Goal: Navigation & Orientation: Find specific page/section

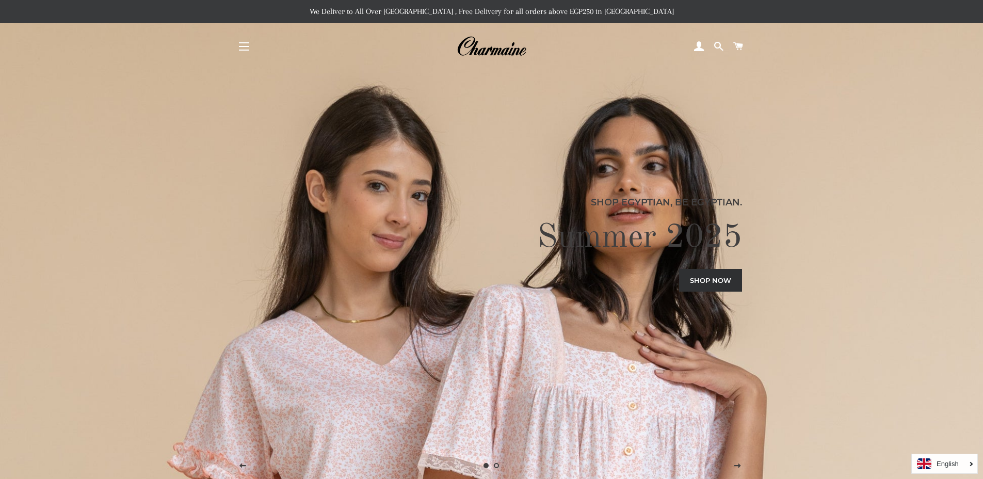
click at [237, 47] on button "Site navigation" at bounding box center [244, 47] width 26 height 26
click at [240, 50] on span "button" at bounding box center [244, 50] width 10 height 1
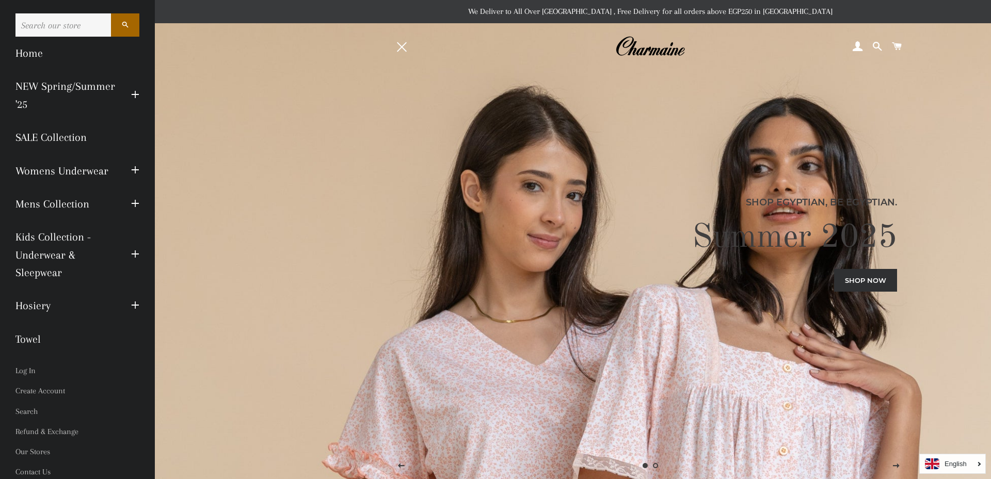
scroll to position [3, 0]
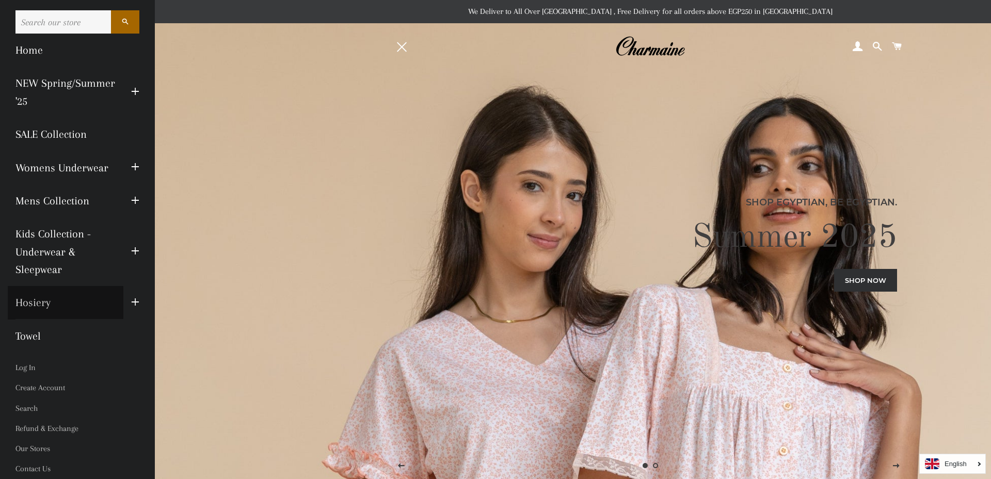
click at [39, 305] on link "Hosiery" at bounding box center [66, 302] width 116 height 33
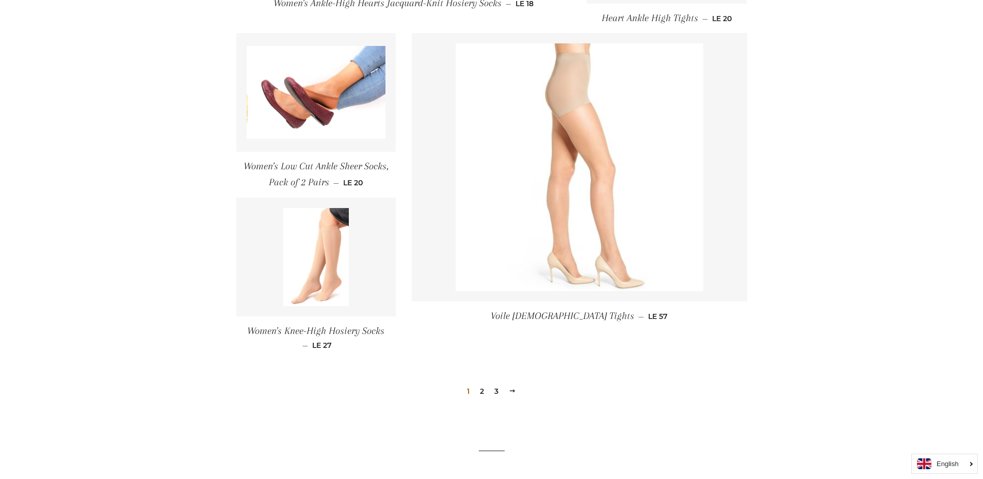
scroll to position [1355, 0]
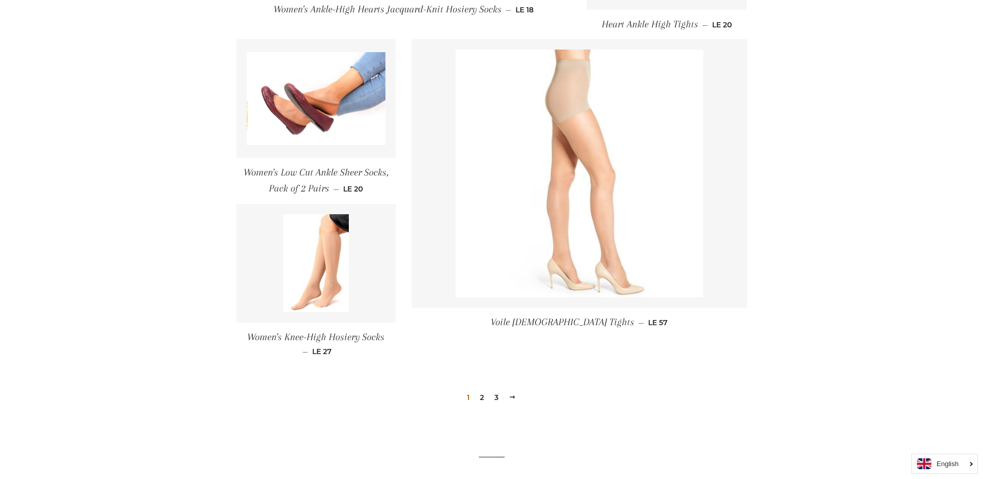
click at [483, 400] on link "2" at bounding box center [482, 397] width 12 height 15
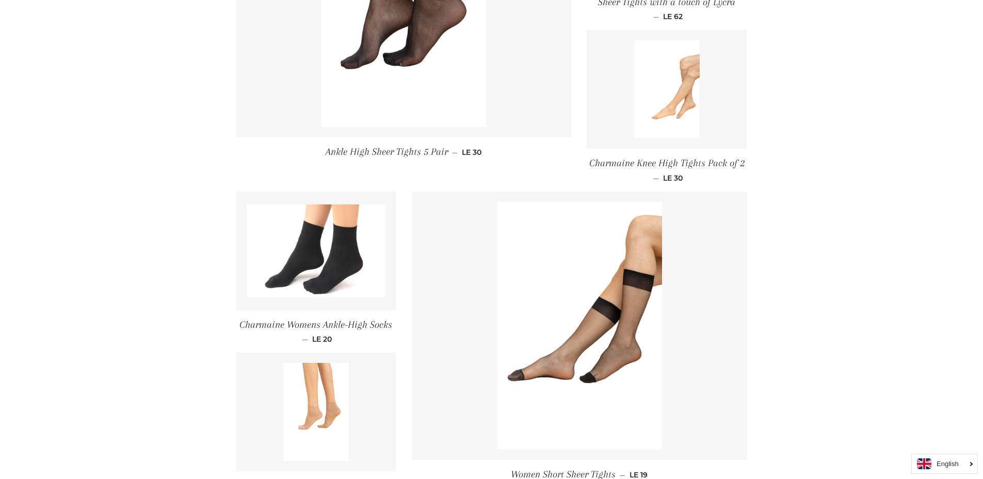
scroll to position [1393, 0]
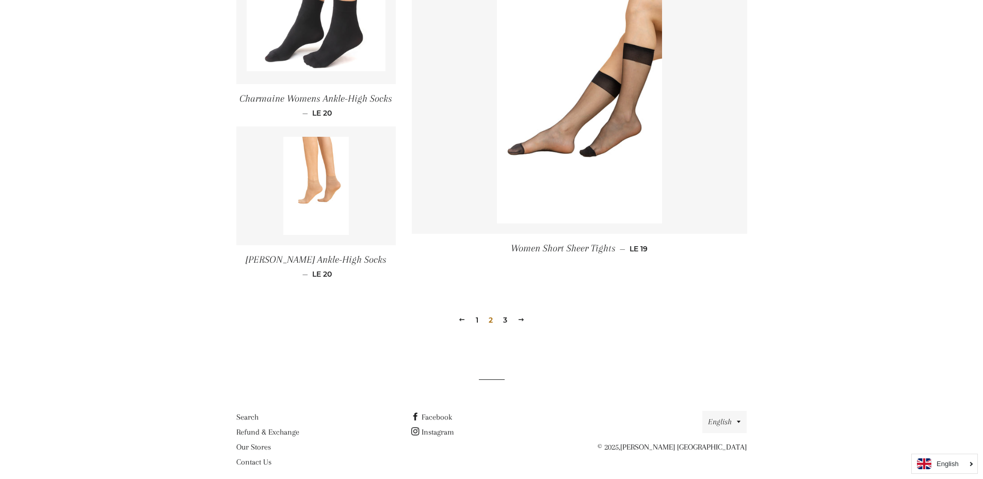
click at [502, 312] on link "3" at bounding box center [505, 319] width 12 height 15
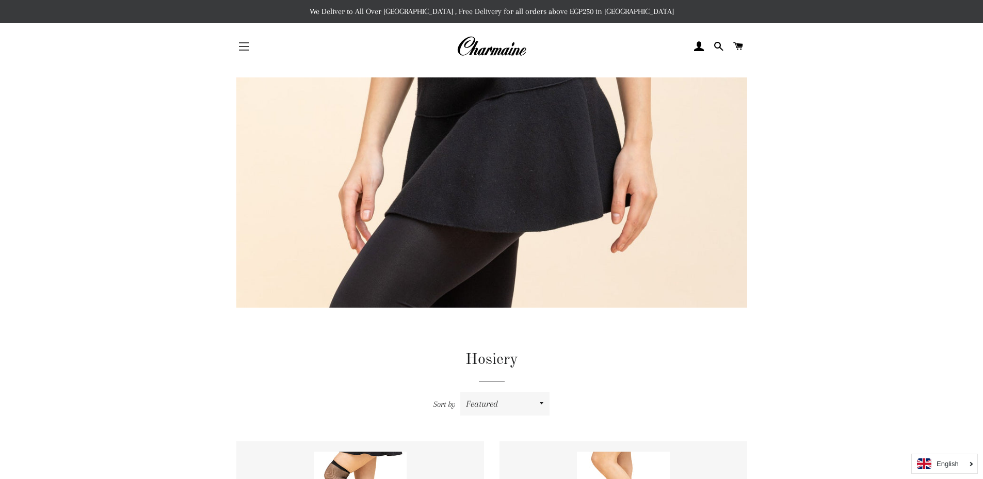
click at [237, 52] on button "Site navigation" at bounding box center [244, 47] width 26 height 26
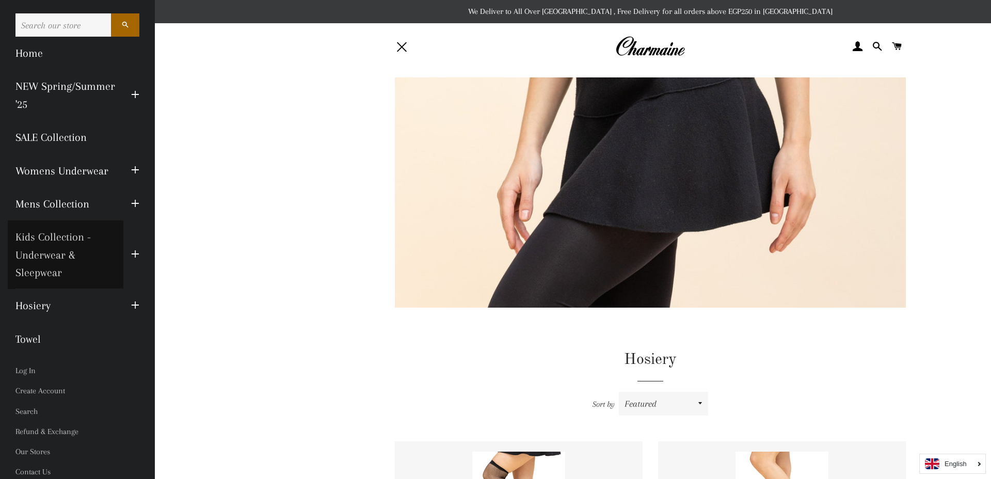
click at [63, 258] on link "Kids Collection - Underwear & Sleepwear" at bounding box center [66, 254] width 116 height 69
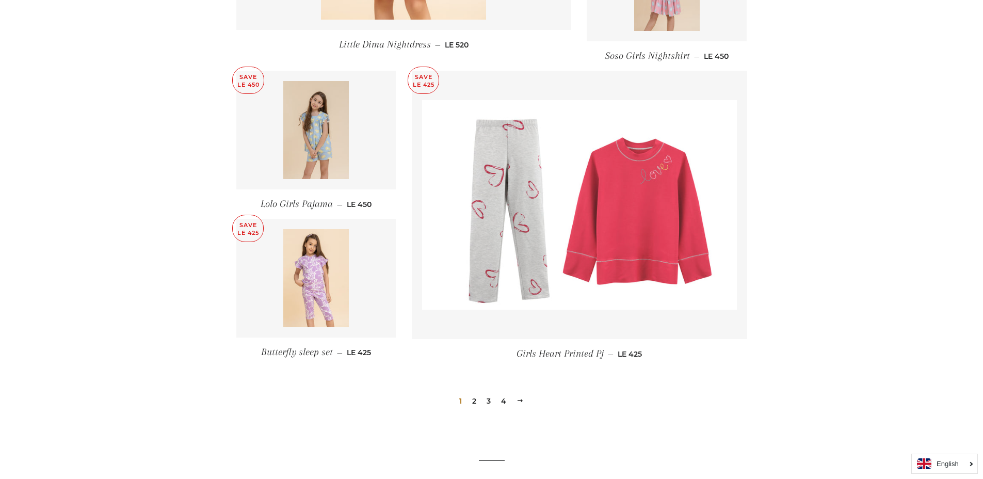
scroll to position [1392, 0]
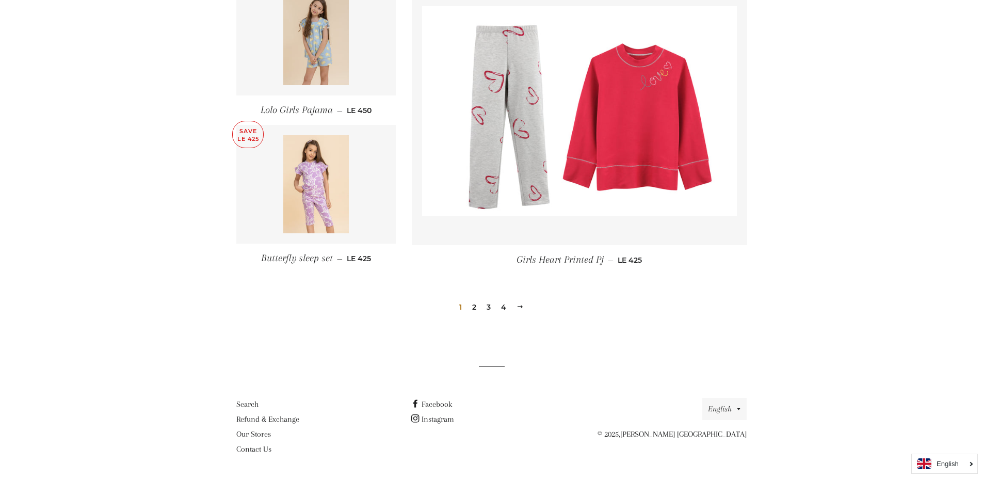
click at [474, 308] on link "2" at bounding box center [474, 306] width 12 height 15
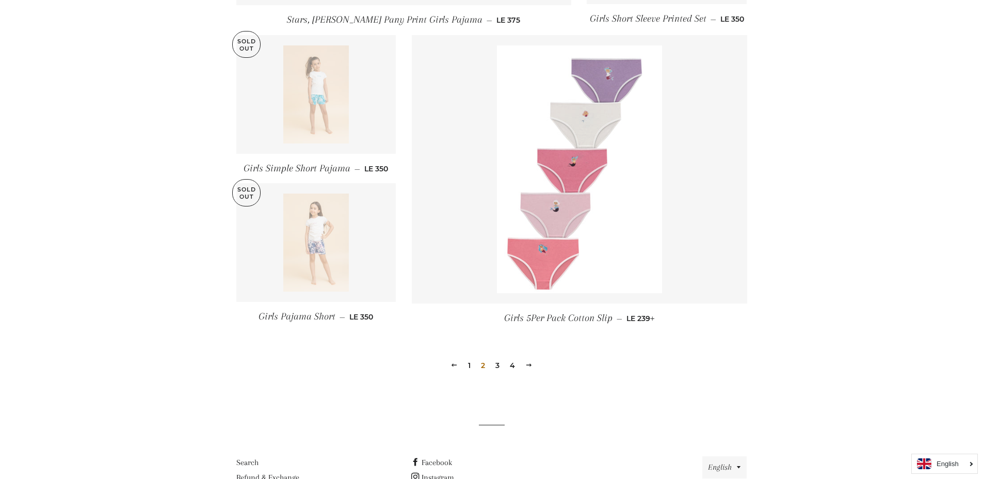
scroll to position [1369, 0]
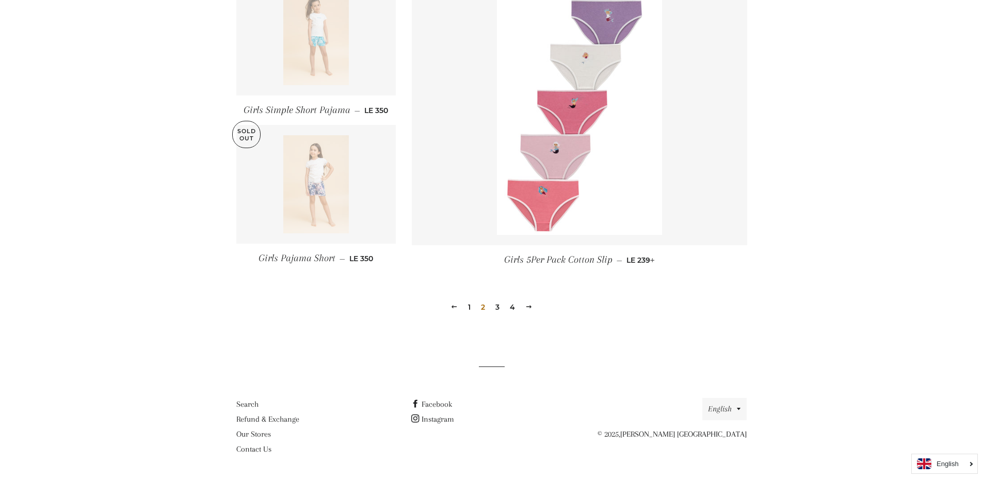
click at [497, 311] on link "3" at bounding box center [497, 306] width 12 height 15
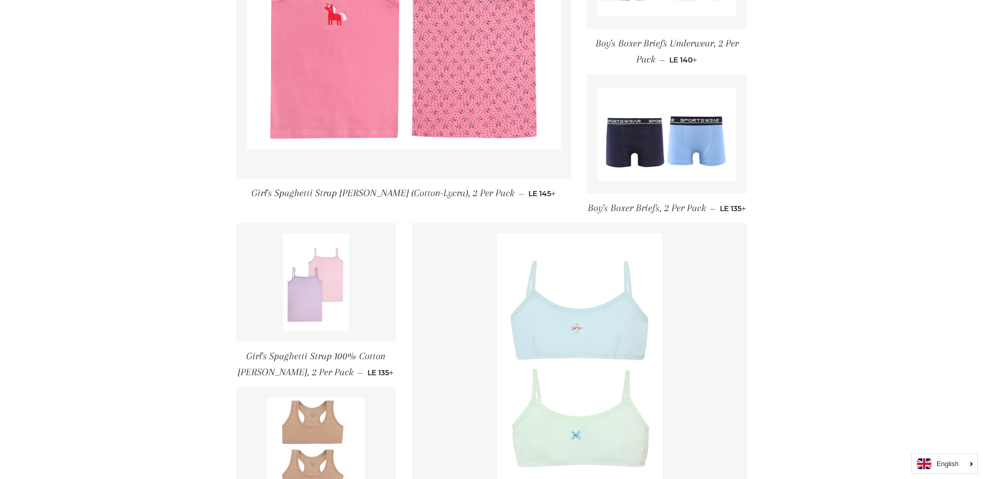
scroll to position [1430, 0]
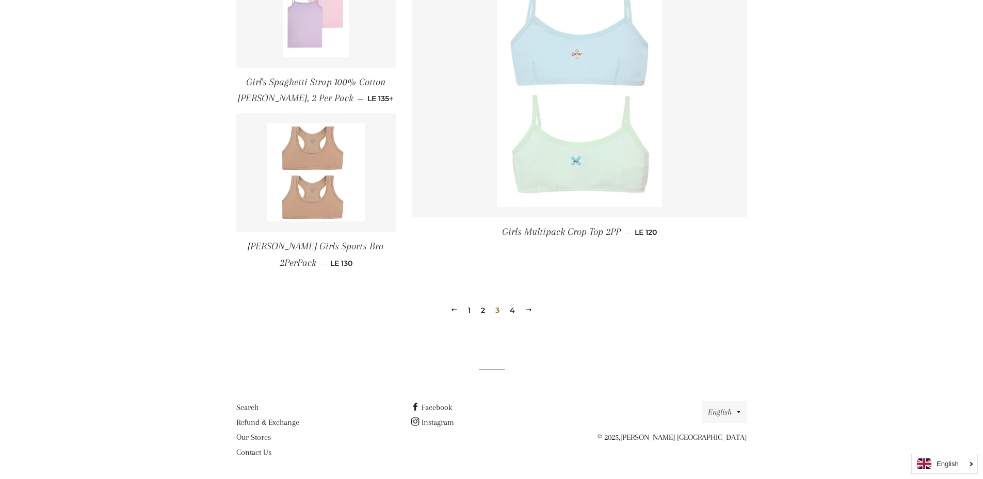
click at [514, 309] on link "4" at bounding box center [512, 309] width 13 height 15
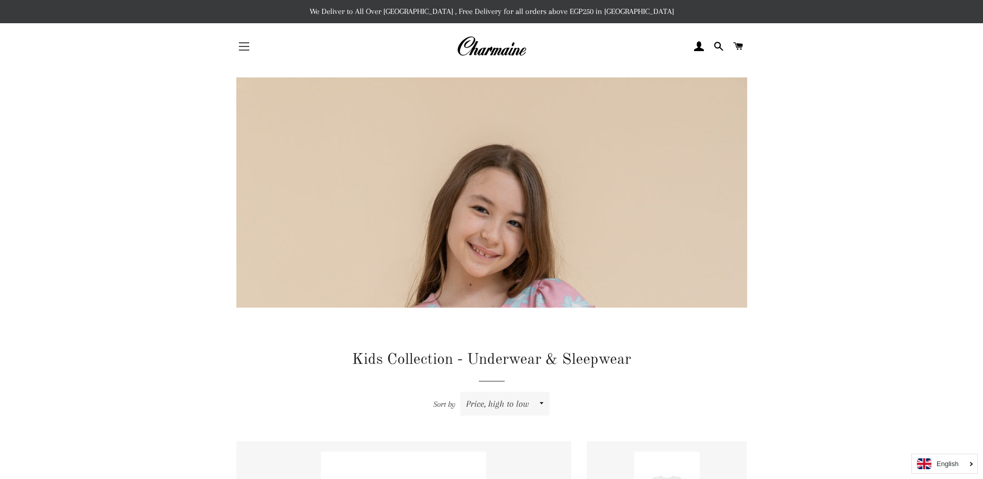
click at [245, 40] on button "Site navigation" at bounding box center [244, 47] width 26 height 26
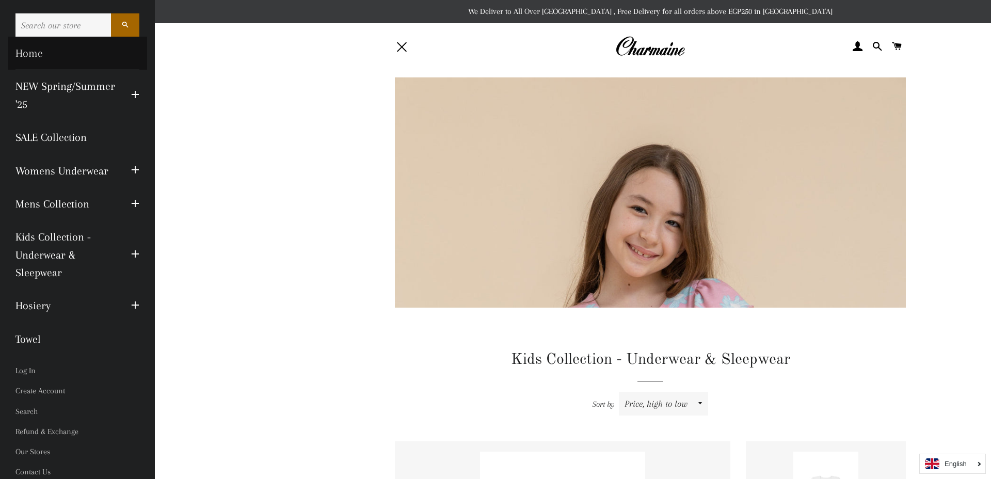
click at [34, 56] on link "Home" at bounding box center [77, 53] width 139 height 33
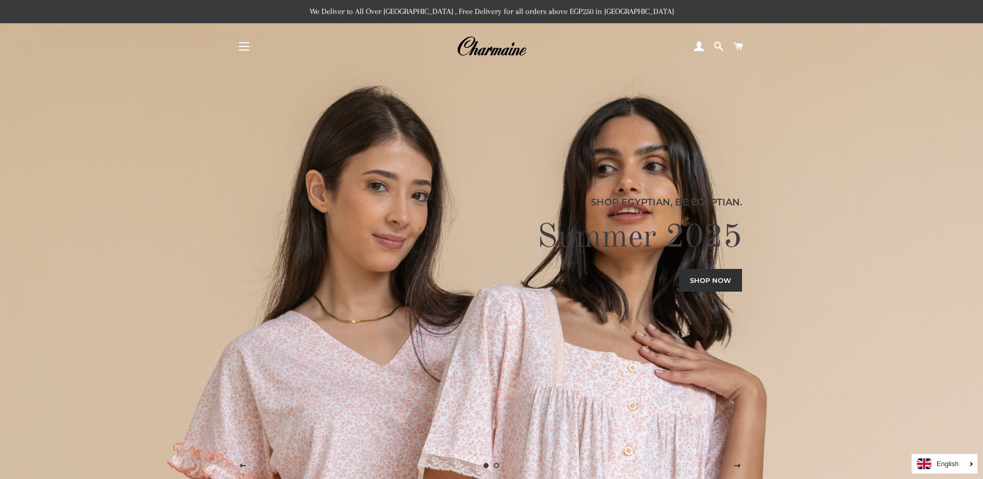
click at [248, 50] on span "button" at bounding box center [244, 50] width 10 height 1
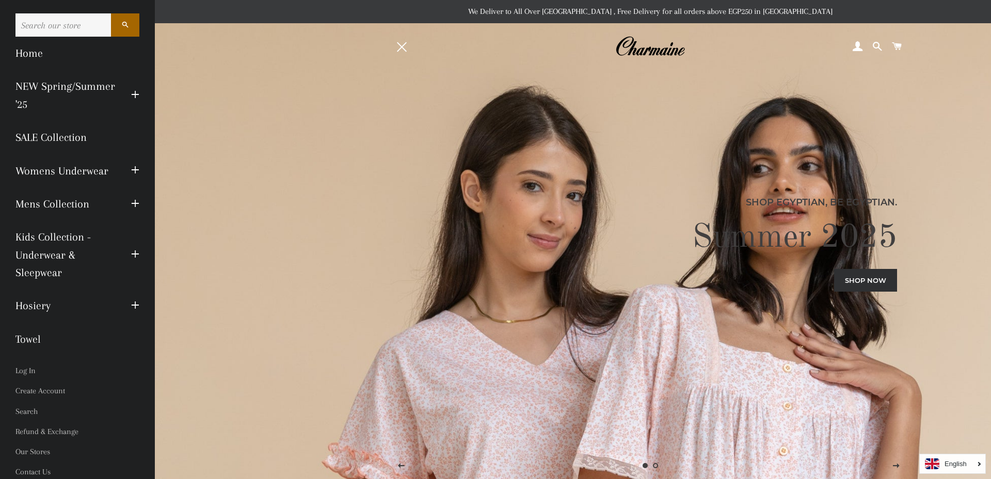
scroll to position [3, 0]
